Goal: Task Accomplishment & Management: Manage account settings

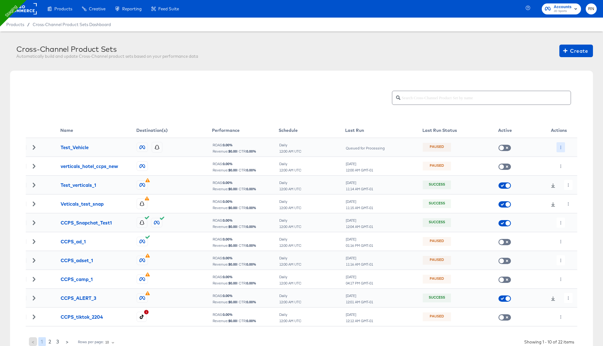
click at [560, 148] on icon "button" at bounding box center [560, 147] width 3 height 3
click at [566, 158] on li "Edit" at bounding box center [573, 159] width 34 height 10
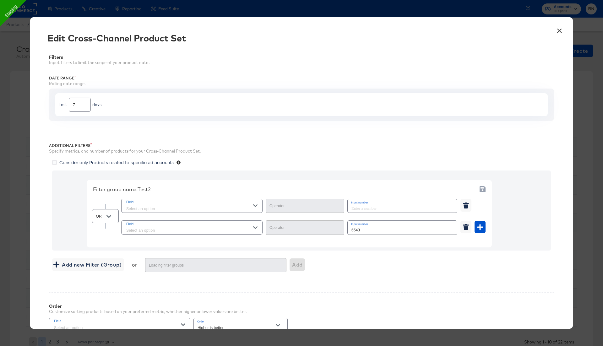
type input "Equal"
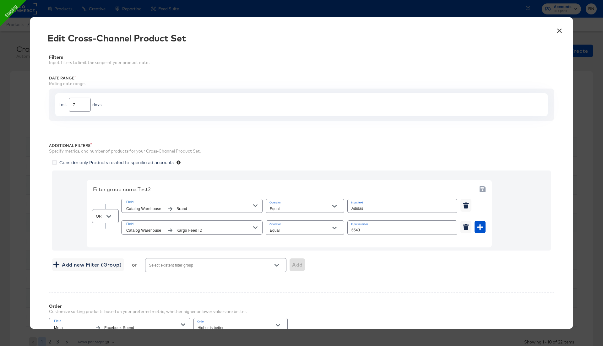
scroll to position [116, 0]
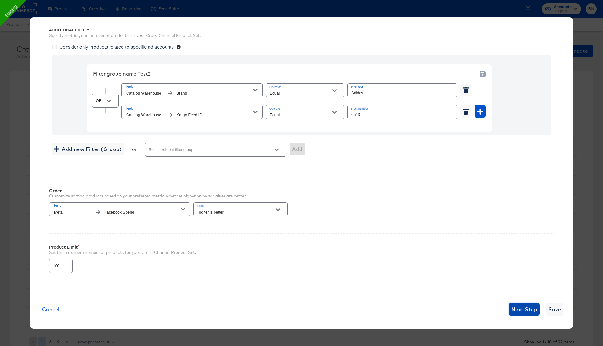
click at [521, 305] on span "Next Step" at bounding box center [524, 309] width 26 height 9
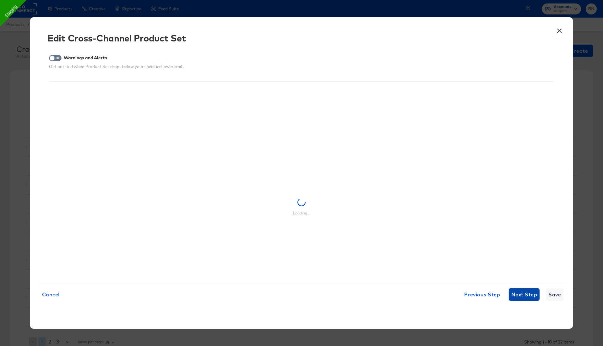
scroll to position [0, 0]
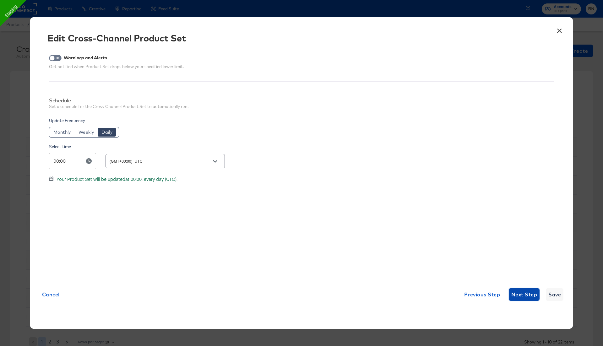
click at [520, 296] on span "Next Step" at bounding box center [524, 294] width 26 height 9
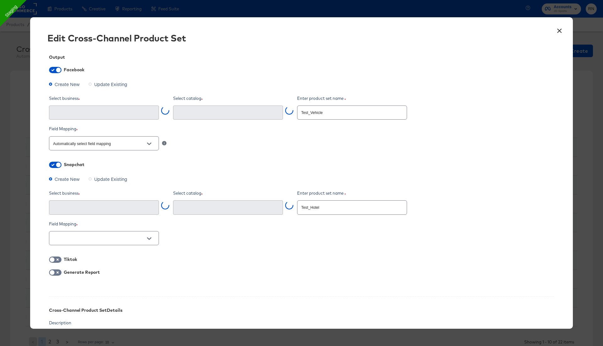
type input "Kargo Commerce - Formerly StitcherAds (638625946236073)"
type input "StitcherAds (acae78e9-35c1-4a4f-9008-226a2b31ce5d)"
type input "RN_Hotel_snapchat_test_2 (bf25854f-3a37-4aee-aef4-c2d201a2ae06)"
type textarea "x"
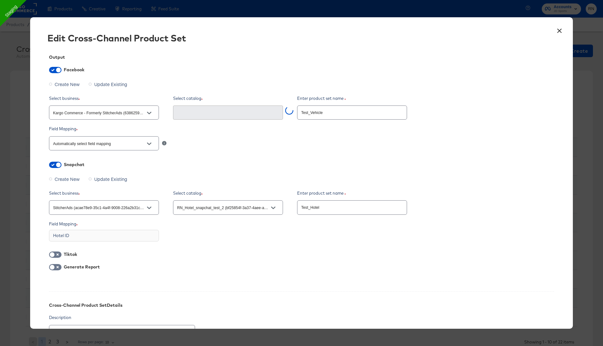
click at [559, 30] on button "×" at bounding box center [558, 29] width 11 height 11
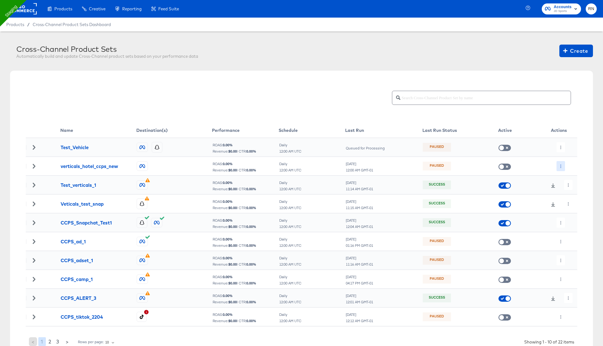
click at [562, 165] on icon "button" at bounding box center [560, 166] width 3 height 3
click at [565, 176] on li "Edit" at bounding box center [573, 178] width 34 height 10
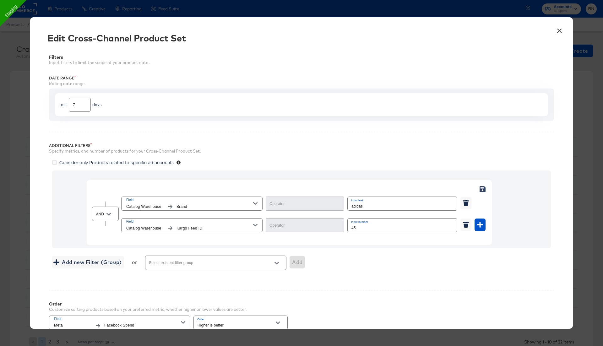
type input "Not Equal"
type input "Equal"
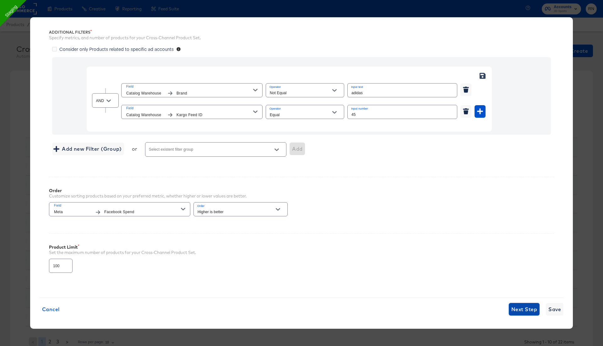
click at [522, 311] on span "Next Step" at bounding box center [524, 309] width 26 height 9
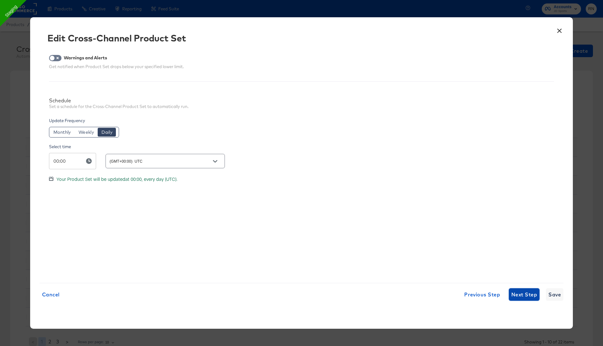
scroll to position [0, 0]
click at [521, 295] on span "Next Step" at bounding box center [524, 294] width 26 height 9
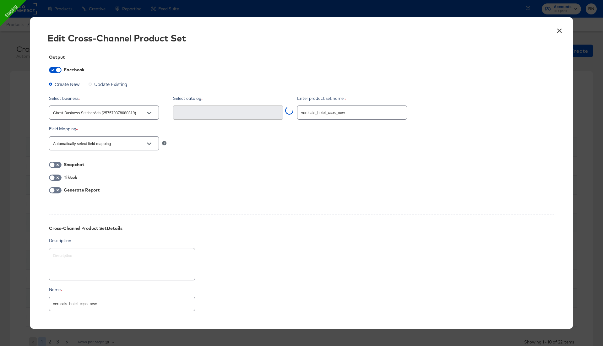
click at [561, 30] on button "×" at bounding box center [558, 29] width 11 height 11
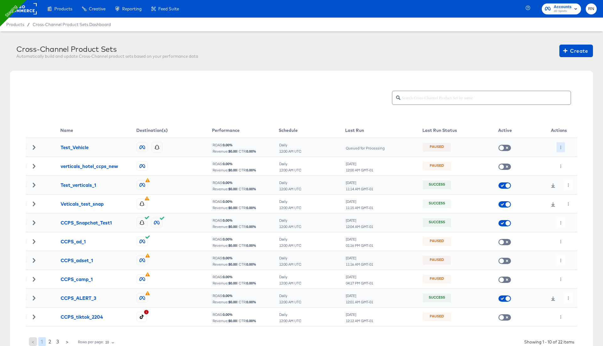
click at [560, 146] on icon "button" at bounding box center [560, 147] width 3 height 3
click at [564, 45] on div at bounding box center [301, 173] width 603 height 346
click at [566, 52] on icon "button" at bounding box center [565, 51] width 4 height 6
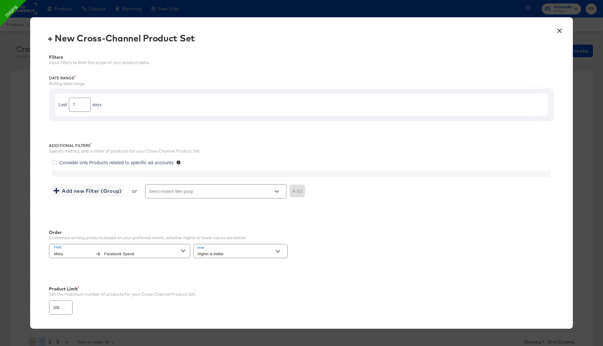
click at [237, 191] on input "Select existent filter group" at bounding box center [207, 194] width 118 height 7
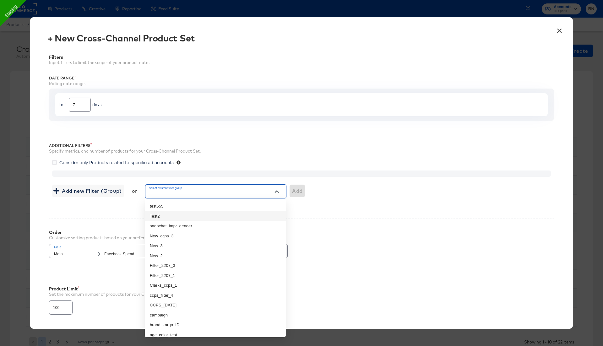
click at [223, 215] on li "Test2" at bounding box center [215, 216] width 141 height 10
type input "Test2"
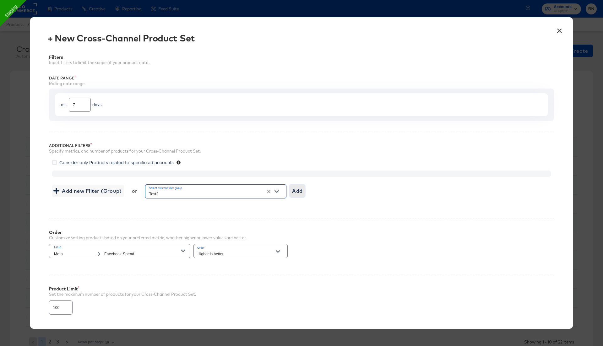
click at [297, 192] on span "Add" at bounding box center [297, 190] width 10 height 9
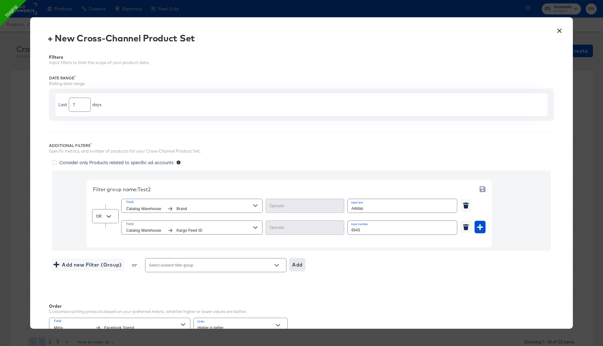
type input "Equal"
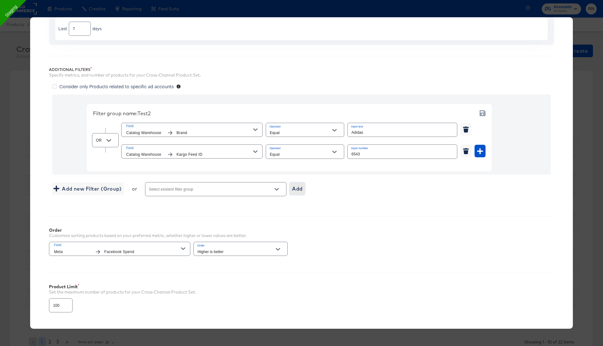
scroll to position [116, 0]
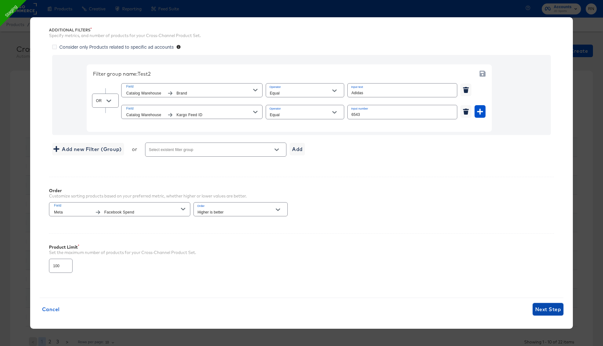
click at [550, 306] on span "Next Step" at bounding box center [548, 309] width 26 height 9
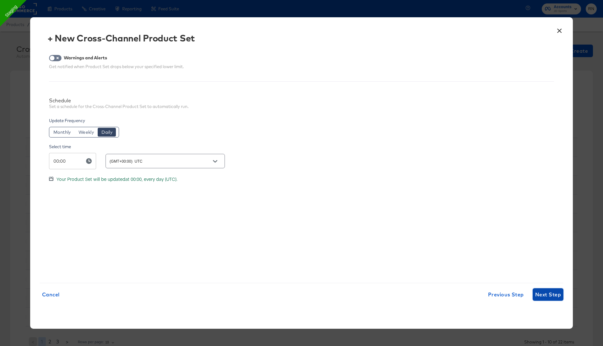
scroll to position [0, 0]
click at [545, 296] on span "Next Step" at bounding box center [548, 294] width 26 height 9
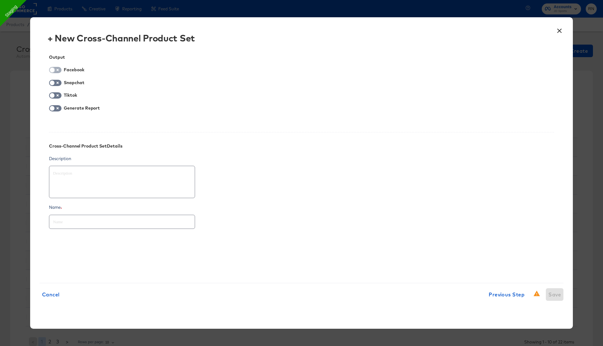
click at [56, 71] on input "checkbox" at bounding box center [52, 71] width 19 height 6
checkbox input "true"
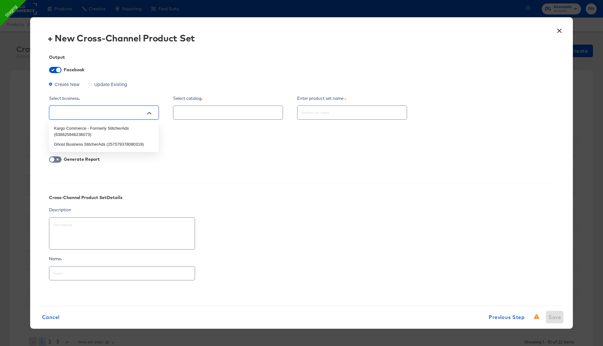
click at [78, 111] on input "text" at bounding box center [99, 112] width 94 height 7
click at [81, 145] on li "Ghost Business StitcherAds (257579378080319)" at bounding box center [104, 144] width 110 height 10
type textarea "x"
type input "Ghost Business StitcherAds (257579378080319)"
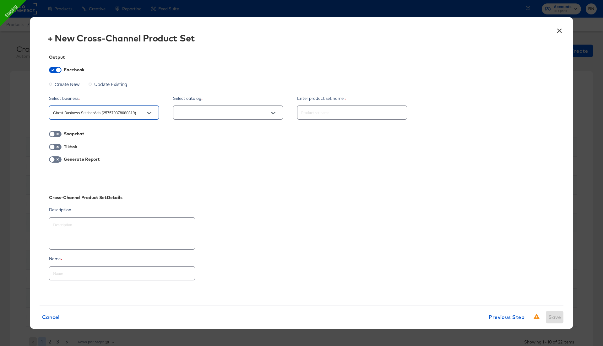
click at [223, 114] on input "text" at bounding box center [223, 112] width 94 height 7
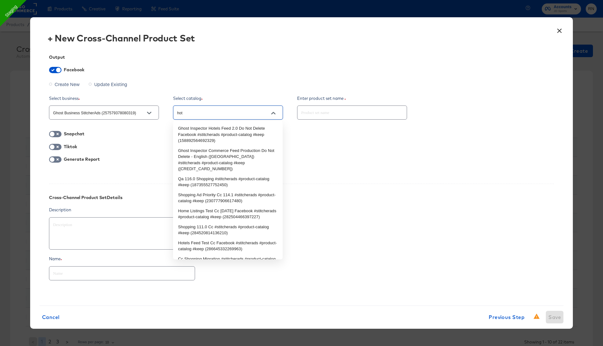
type input "hote"
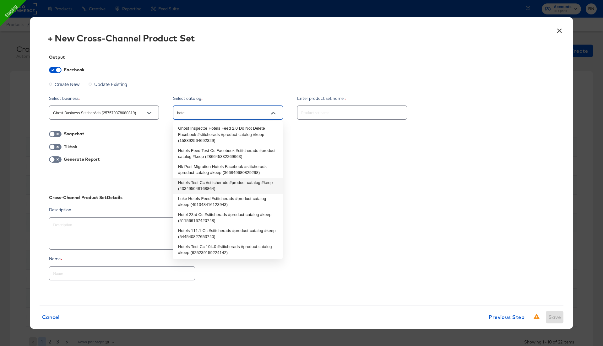
click at [221, 179] on li "Hotels Test Cc #stitcherads #product-catalog #keep (433495048168864)" at bounding box center [228, 186] width 110 height 16
type textarea "x"
type input "Hotels Test Cc #stitcherads #product-catalog #keep (433495048168864)"
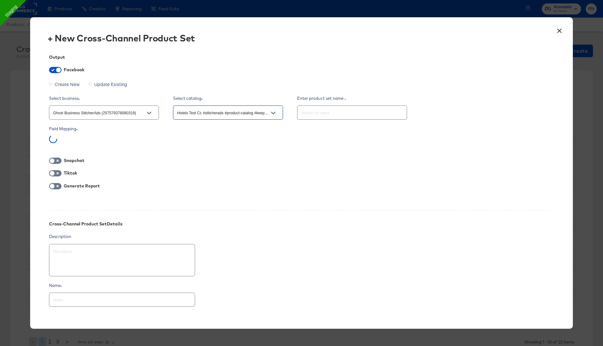
type textarea "x"
type input "Hotels Test Cc #stitcherads #product-catalog #keep (433495048168864)"
click at [324, 115] on input "text" at bounding box center [351, 109] width 109 height 13
type input "x"
type textarea "x"
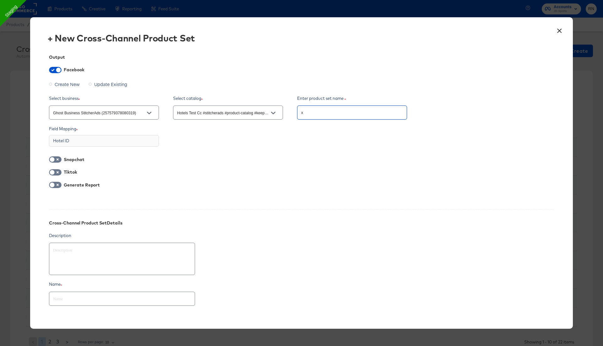
type input "xv"
type textarea "x"
type input "xvj"
type textarea "x"
type input "xvja"
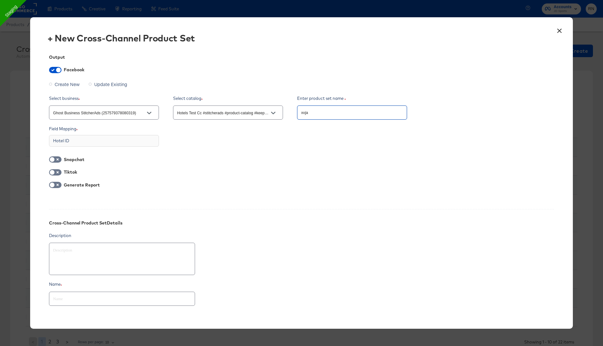
type textarea "x"
type input "xvjahcb"
type textarea "x"
type input "xvjahcbkj"
type textarea "x"
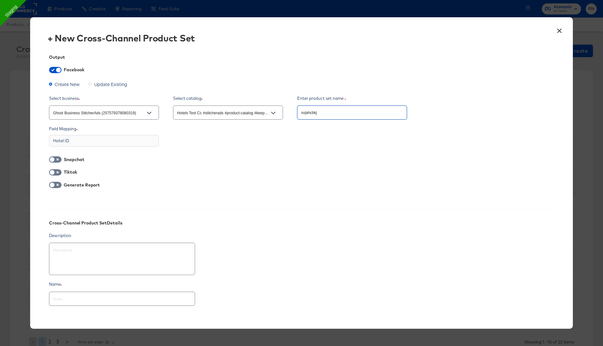
type input "xvjahcbkja"
type textarea "x"
type input "xvjahcbkja"
click at [109, 298] on input "text" at bounding box center [121, 295] width 145 height 13
type textarea "x"
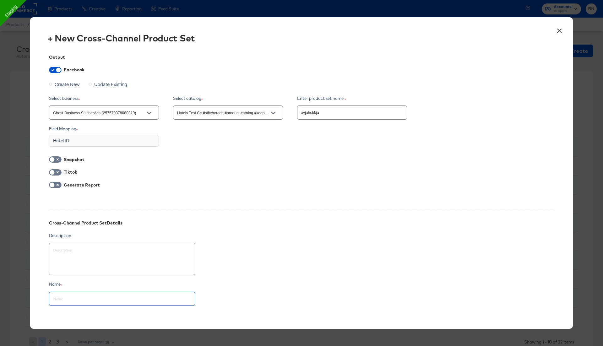
type input "t"
type textarea "x"
type input "te"
type textarea "x"
type input "tes"
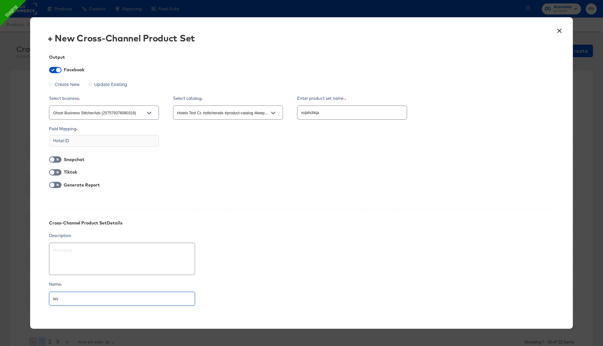
type textarea "x"
type input "H"
type textarea "x"
type input "Ho"
type textarea "x"
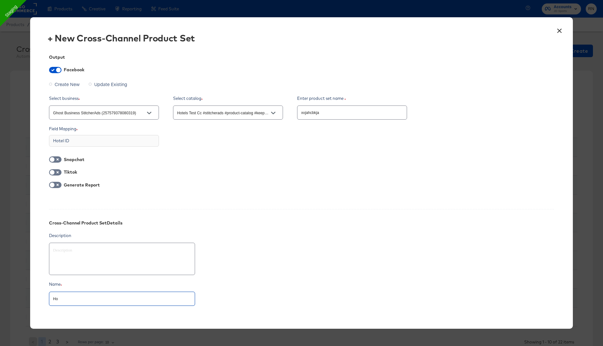
type input "Hot"
type textarea "x"
type input "Hote"
type textarea "x"
type input "Hotel"
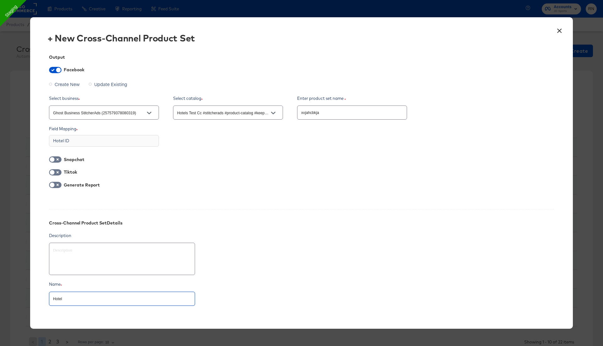
type textarea "x"
type input "Hotel"
type textarea "x"
type input "Hotel FB"
type textarea "x"
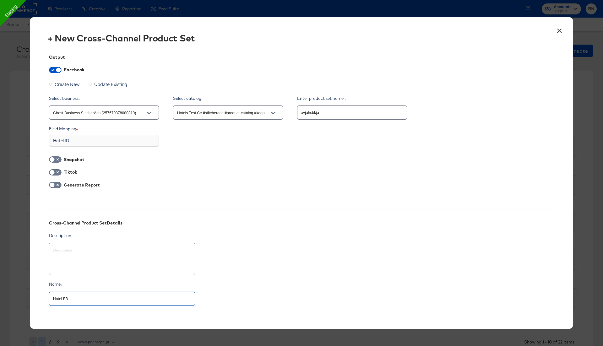
scroll to position [34, 0]
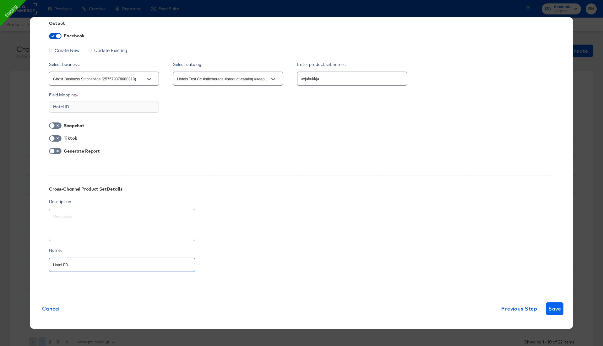
type input "Hotel FB"
click at [557, 305] on span "Save" at bounding box center [554, 308] width 13 height 9
type textarea "x"
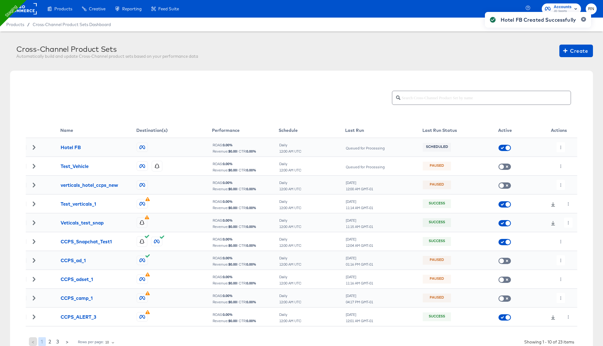
click at [559, 147] on div "Hotel FB Created Successfully" at bounding box center [537, 162] width 119 height 312
click at [559, 147] on icon "button" at bounding box center [560, 147] width 3 height 3
click at [566, 160] on li "Edit" at bounding box center [573, 159] width 34 height 10
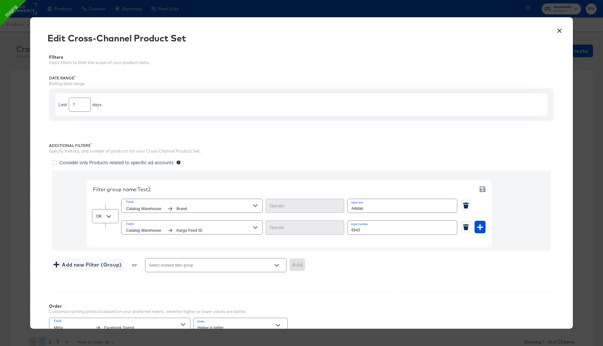
scroll to position [116, 0]
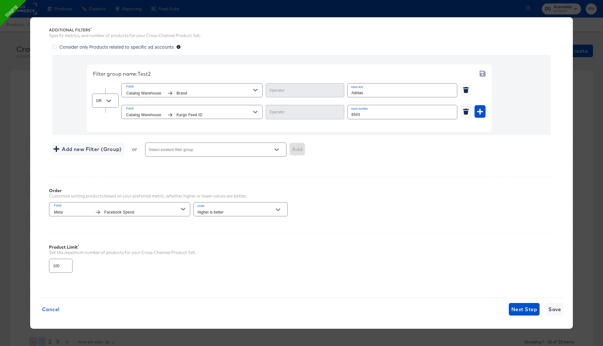
type input "Equal"
click at [523, 308] on span "Next Step" at bounding box center [524, 309] width 26 height 9
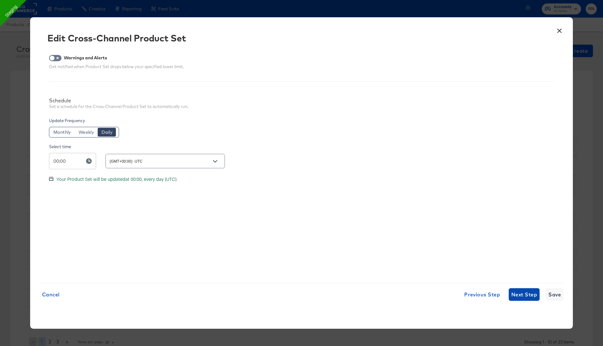
scroll to position [0, 0]
click at [520, 293] on span "Next Step" at bounding box center [524, 294] width 26 height 9
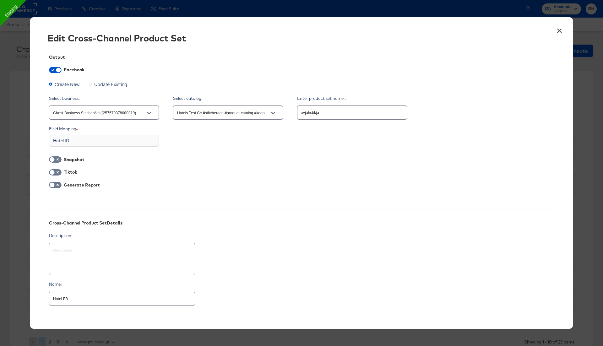
click at [557, 31] on button "×" at bounding box center [558, 29] width 11 height 11
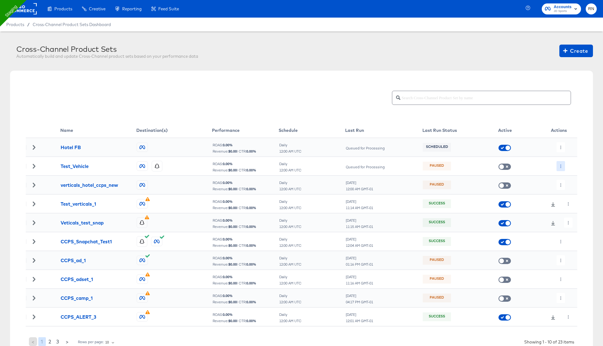
click at [560, 164] on button "button" at bounding box center [560, 166] width 8 height 10
click at [563, 175] on li "Edit" at bounding box center [573, 178] width 34 height 10
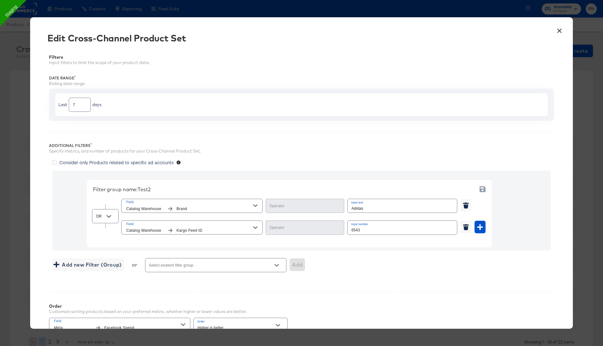
type input "Equal"
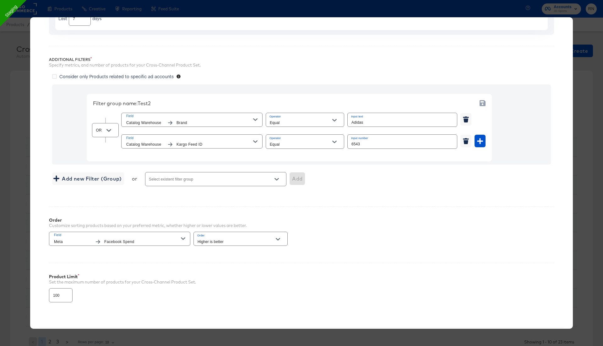
scroll to position [116, 0]
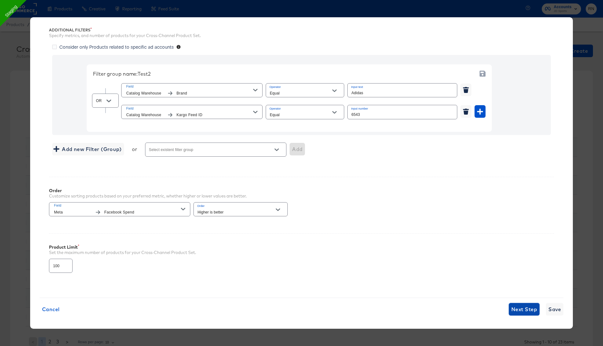
click at [534, 305] on span "Next Step" at bounding box center [524, 309] width 26 height 9
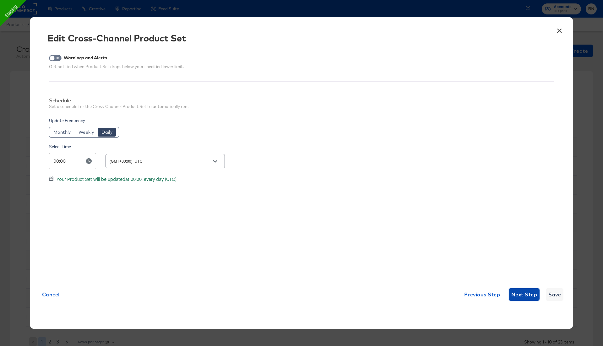
scroll to position [0, 0]
click at [524, 292] on span "Next Step" at bounding box center [524, 294] width 26 height 9
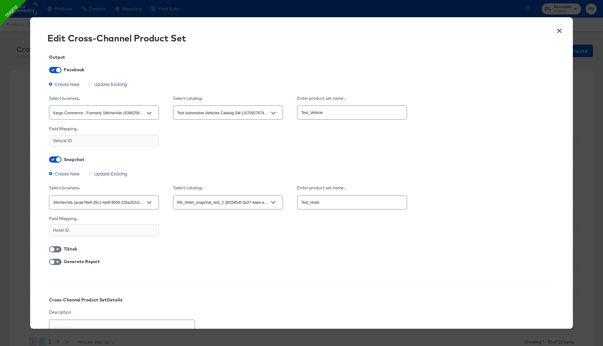
click at [557, 31] on button "×" at bounding box center [558, 29] width 11 height 11
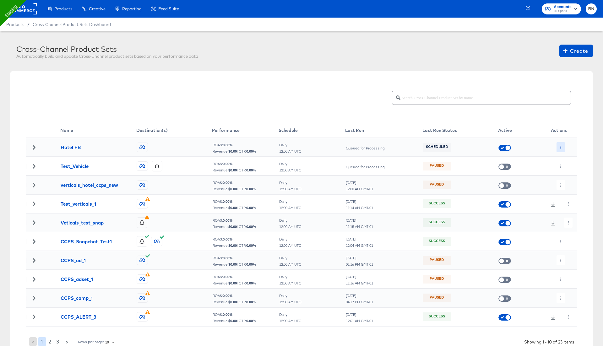
click at [557, 147] on button "button" at bounding box center [560, 147] width 8 height 10
click at [564, 157] on li "Edit" at bounding box center [573, 159] width 34 height 10
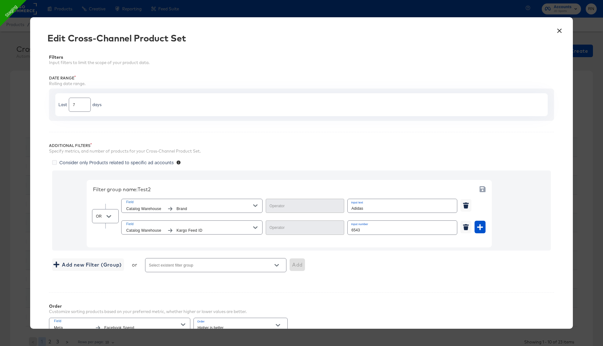
type input "Equal"
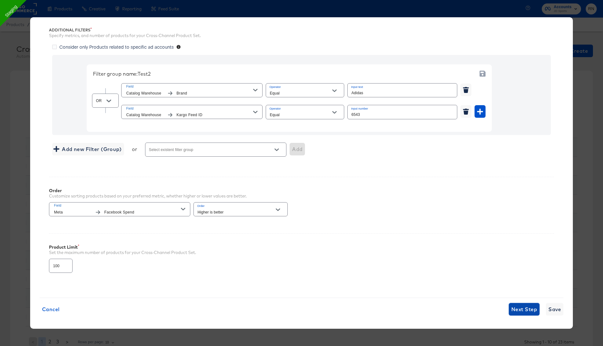
click at [516, 306] on span "Next Step" at bounding box center [524, 309] width 26 height 9
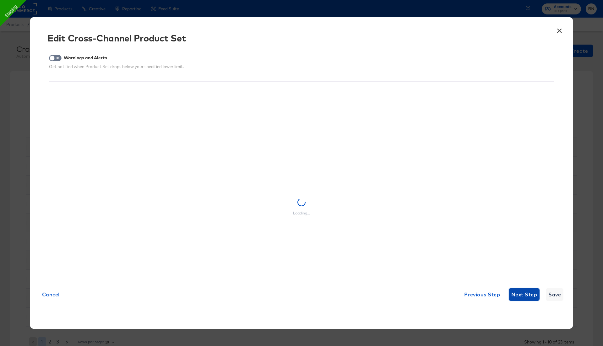
scroll to position [0, 0]
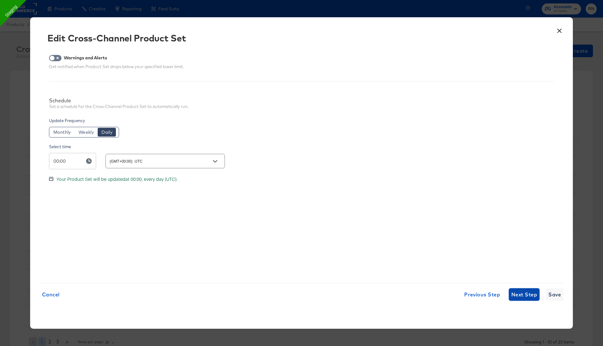
click at [517, 297] on span "Next Step" at bounding box center [524, 294] width 26 height 9
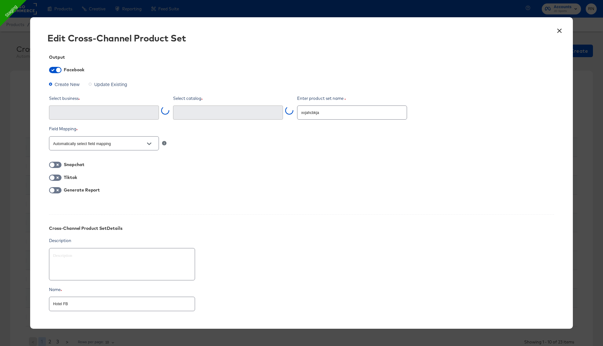
type input "Ghost Business StitcherAds (257579378080319)"
type textarea "x"
type input "Hotels Test Cc #stitcherads #product-catalog #keep (433495048168864)"
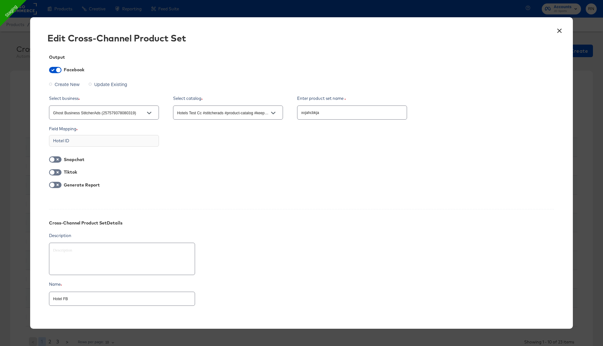
type textarea "x"
click at [557, 31] on button "×" at bounding box center [558, 29] width 11 height 11
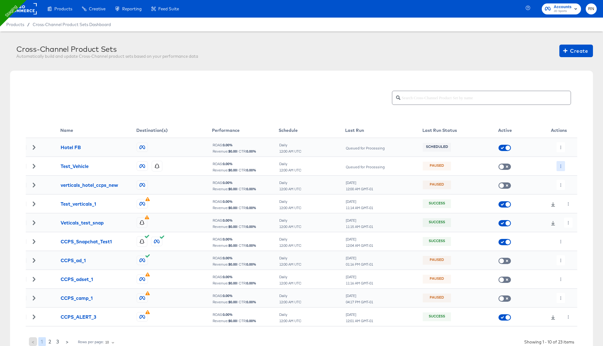
click at [560, 165] on icon "button" at bounding box center [560, 166] width 1 height 3
click at [568, 181] on li "Edit" at bounding box center [573, 178] width 34 height 10
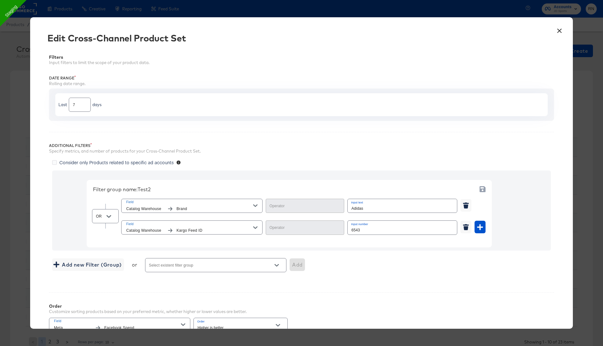
type input "Equal"
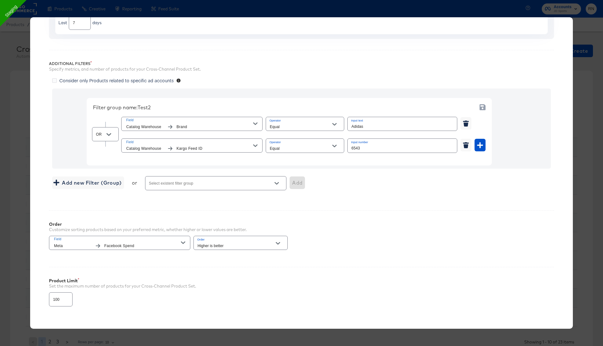
scroll to position [116, 0]
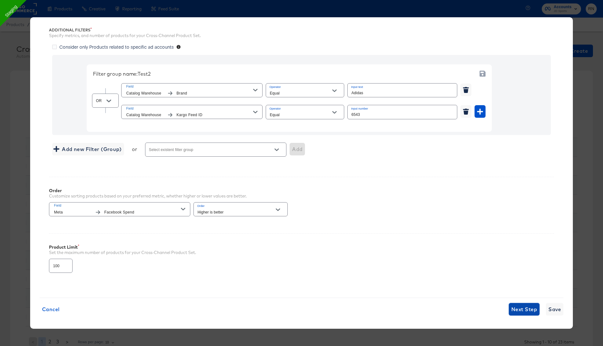
click at [513, 307] on span "Next Step" at bounding box center [524, 309] width 26 height 9
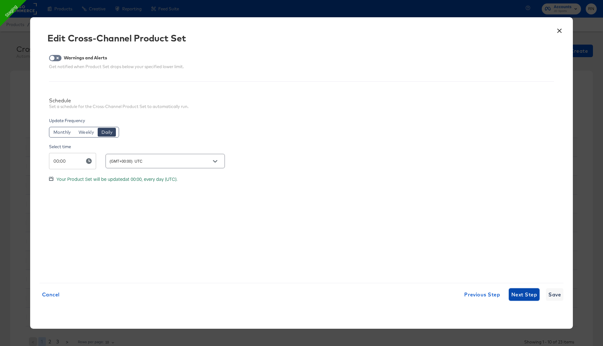
scroll to position [0, 0]
click at [517, 290] on span "Next Step" at bounding box center [524, 294] width 26 height 9
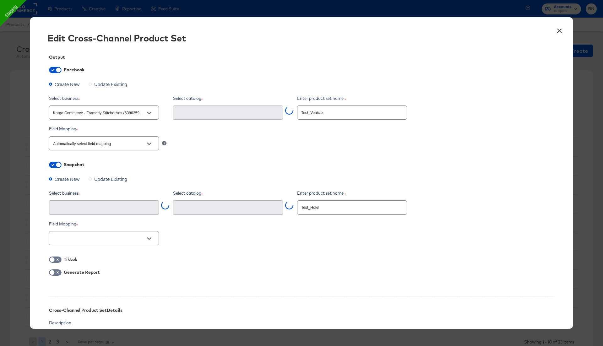
type input "RN_Hotel_snapchat_test_2 (bf25854f-3a37-4aee-aef4-c2d201a2ae06)"
type textarea "x"
type input "StitcherAds (acae78e9-35c1-4a4f-9008-226a2b31ce5d)"
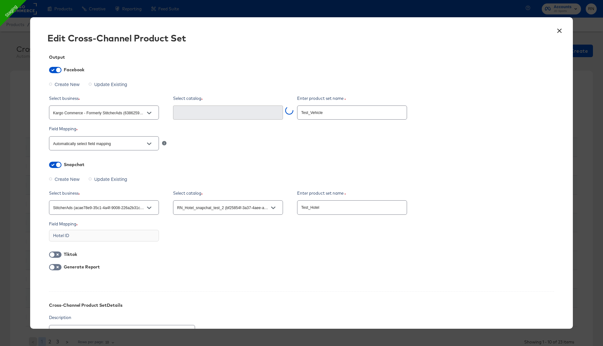
type input "Test Automotive Vehicles Catalog SM (1070927674585217)"
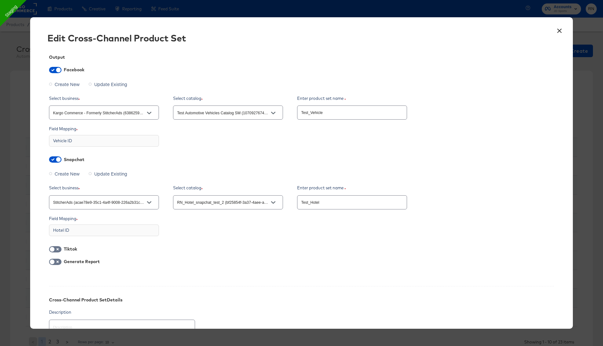
type textarea "x"
click at [559, 30] on button "×" at bounding box center [558, 29] width 11 height 11
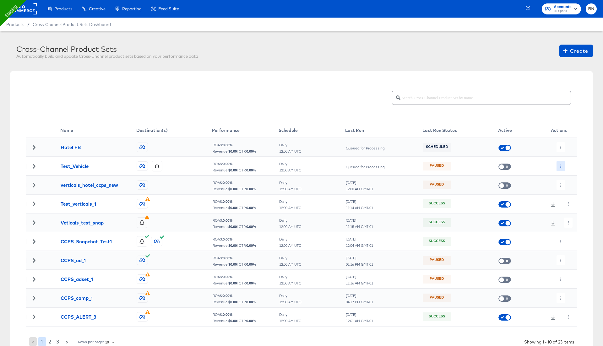
click at [561, 166] on icon "button" at bounding box center [560, 166] width 3 height 3
click at [547, 0] on div at bounding box center [301, 0] width 603 height 0
click at [559, 166] on icon "button" at bounding box center [560, 166] width 3 height 3
click at [561, 180] on li "Edit" at bounding box center [573, 178] width 34 height 10
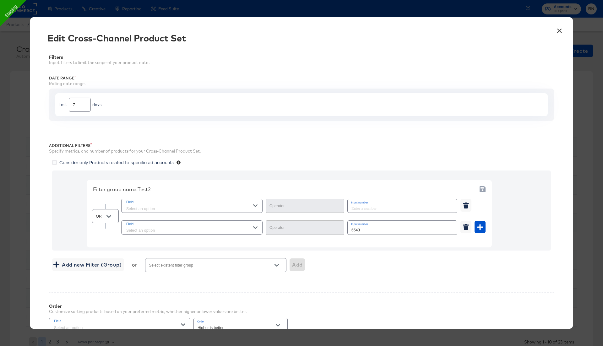
scroll to position [116, 0]
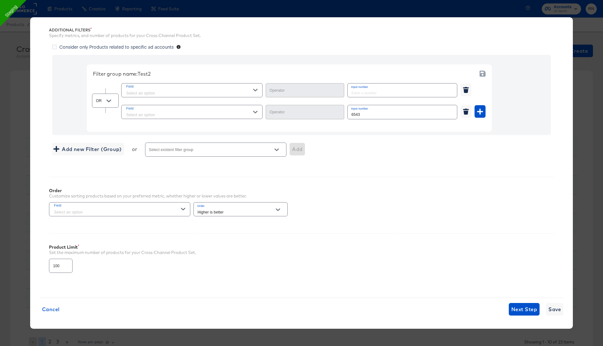
type input "Equal"
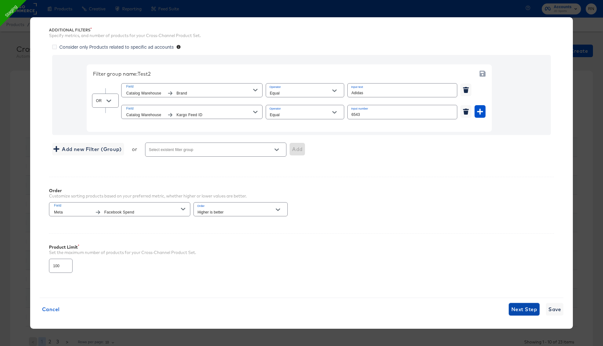
click at [515, 303] on button "Next Step" at bounding box center [524, 309] width 31 height 13
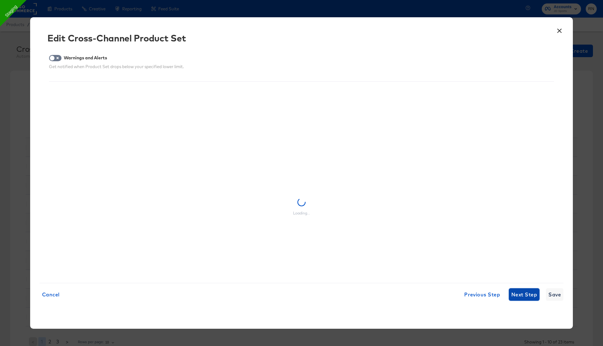
click at [517, 292] on span "Next Step" at bounding box center [524, 294] width 26 height 9
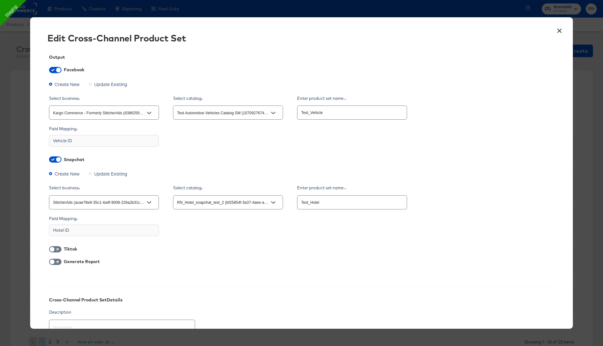
click at [559, 30] on button "×" at bounding box center [558, 29] width 11 height 11
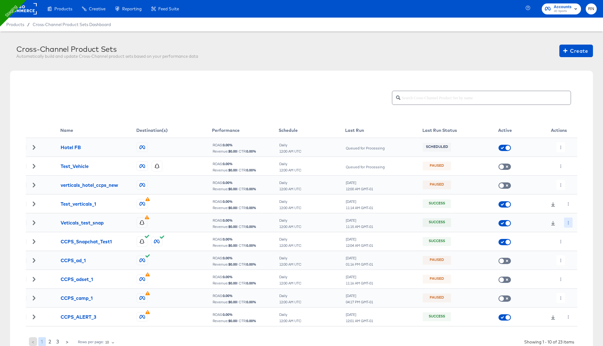
click at [570, 218] on button "button" at bounding box center [568, 223] width 8 height 10
click at [575, 233] on li "Edit" at bounding box center [580, 235] width 34 height 10
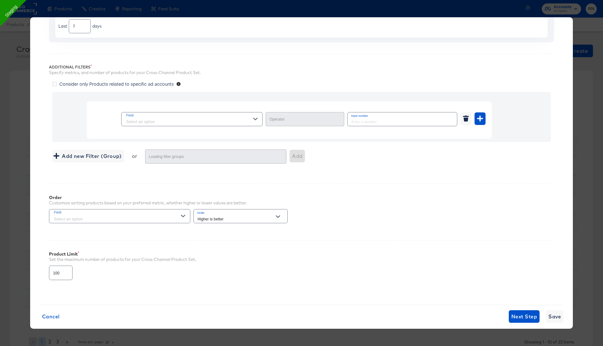
type input "Not Equal"
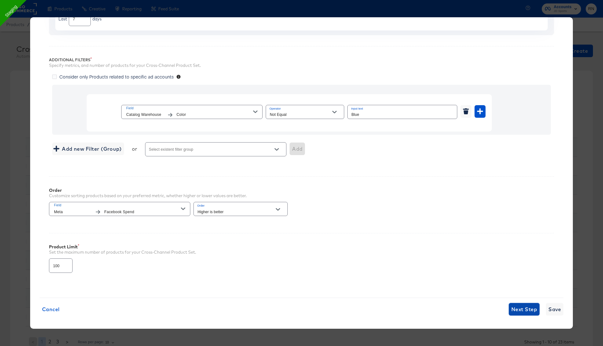
click at [526, 306] on span "Next Step" at bounding box center [524, 309] width 26 height 9
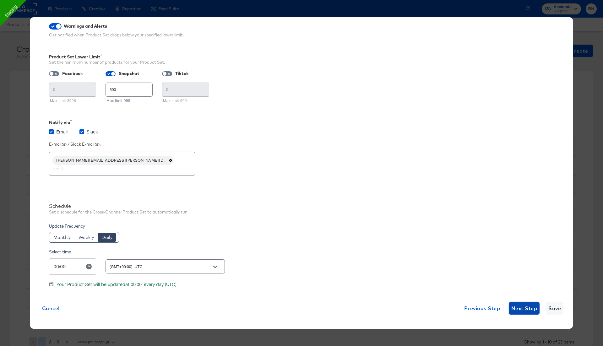
click at [526, 306] on span "Next Step" at bounding box center [524, 308] width 26 height 9
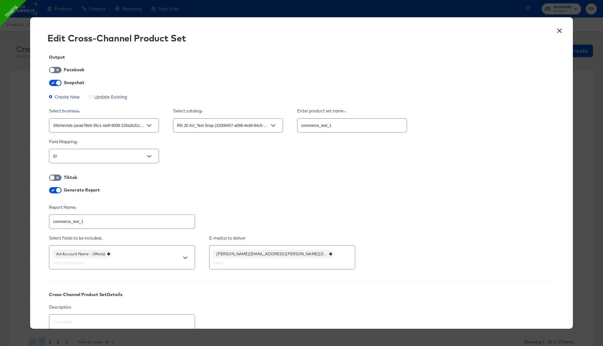
click at [559, 29] on button "×" at bounding box center [558, 29] width 11 height 11
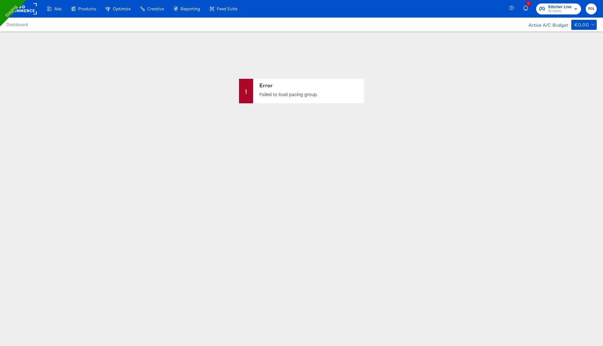
click at [30, 10] on rect at bounding box center [22, 8] width 29 height 11
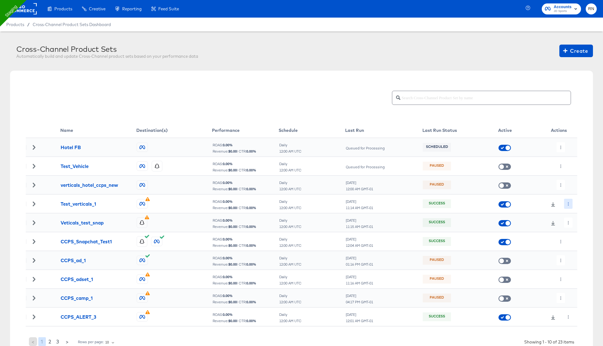
click at [567, 202] on icon "button" at bounding box center [567, 203] width 3 height 3
click at [569, 212] on li "Edit" at bounding box center [580, 216] width 34 height 10
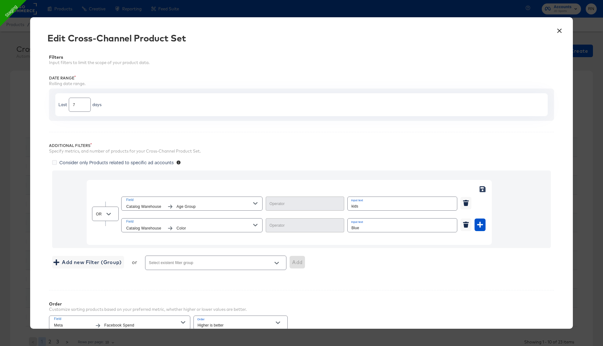
type input "Equal"
type input "Contains"
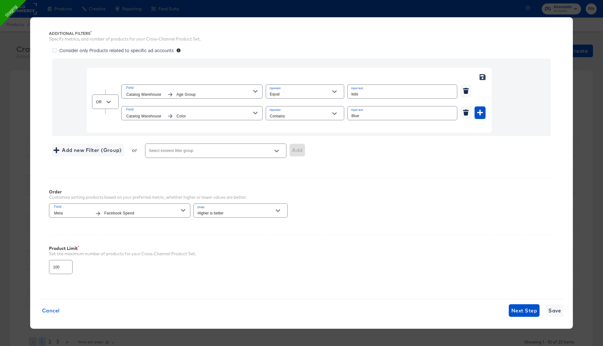
scroll to position [113, 0]
click at [523, 303] on button "Next Step" at bounding box center [524, 309] width 31 height 13
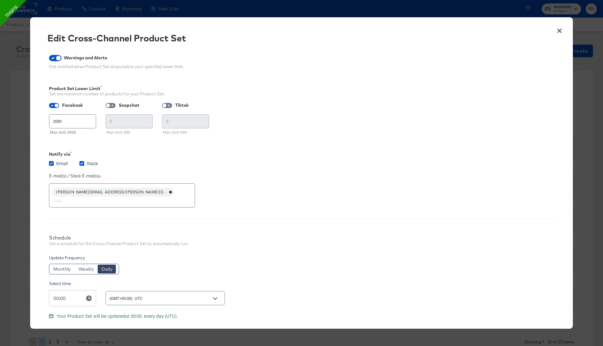
scroll to position [32, 0]
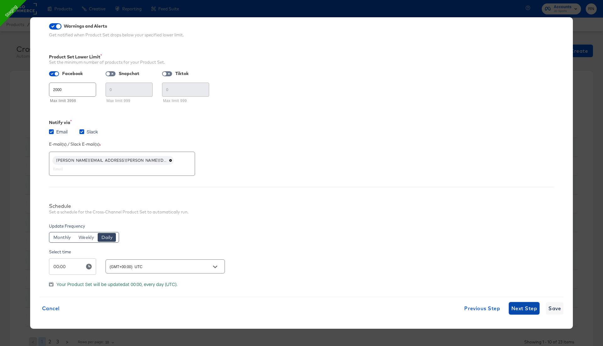
click at [526, 307] on span "Next Step" at bounding box center [524, 308] width 26 height 9
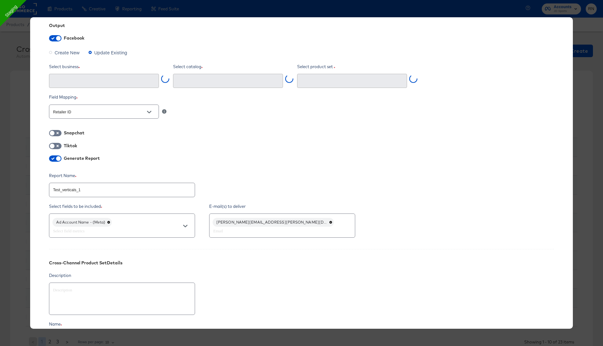
type input "Ghost Business StitcherAds (257579378080319)"
type input "Test_verticals_1 (726942940166169)"
type textarea "x"
type input "Rn Jd Au Test Fb Staging #stitcherads #product-catalog #keep (1345107290101776)"
type textarea "x"
